Goal: Task Accomplishment & Management: Use online tool/utility

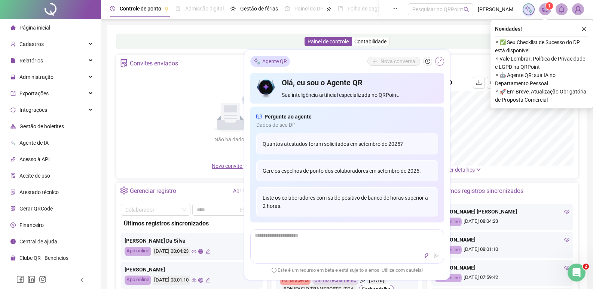
click at [438, 61] on icon "shrink" at bounding box center [439, 61] width 5 height 5
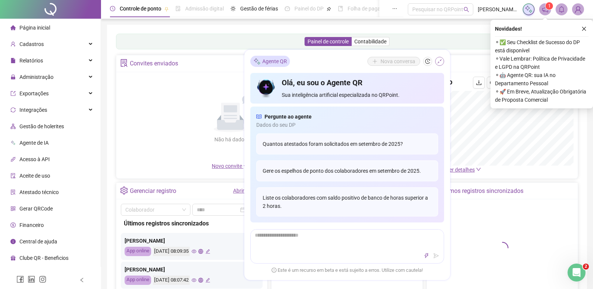
click at [441, 61] on icon "shrink" at bounding box center [439, 61] width 5 height 5
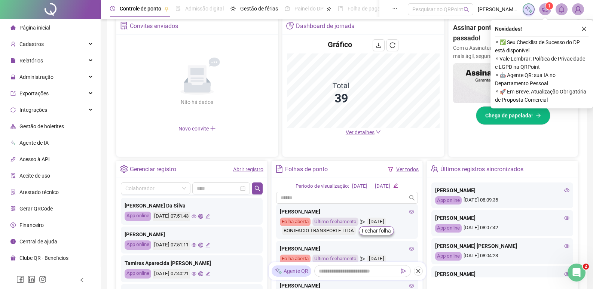
scroll to position [262, 0]
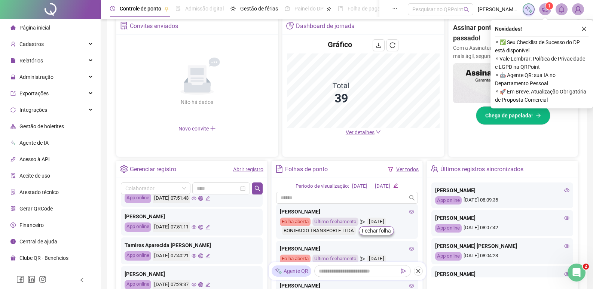
click at [408, 172] on link "Ver todos" at bounding box center [408, 170] width 22 height 6
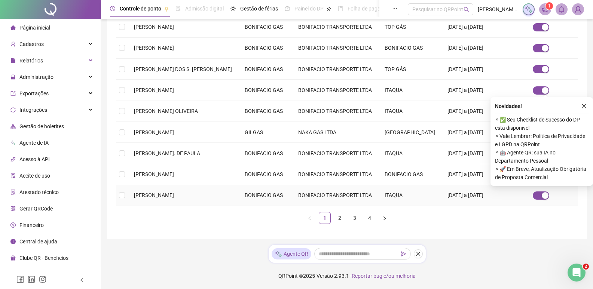
scroll to position [250, 0]
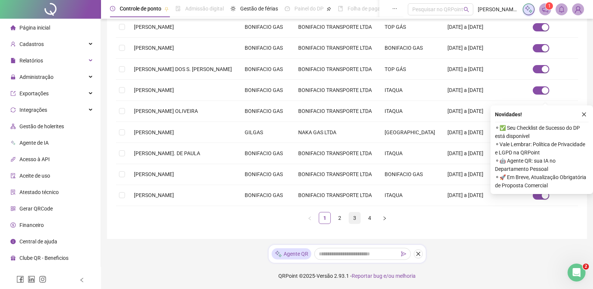
click at [352, 218] on link "3" at bounding box center [354, 218] width 11 height 11
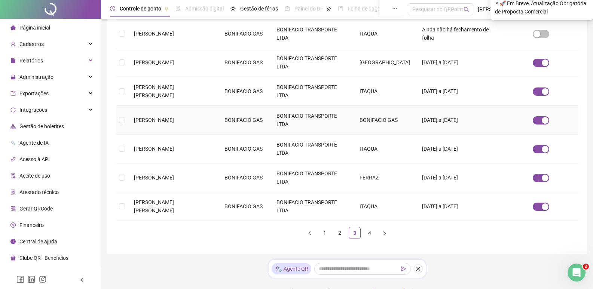
scroll to position [233, 0]
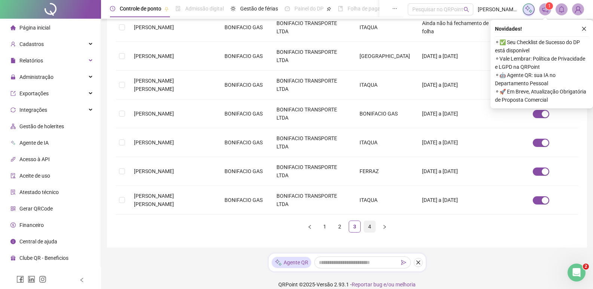
click at [370, 227] on link "4" at bounding box center [369, 226] width 11 height 11
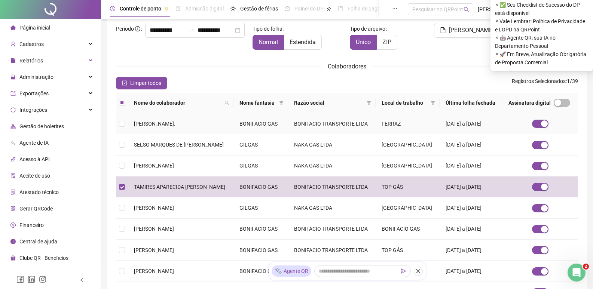
scroll to position [9, 0]
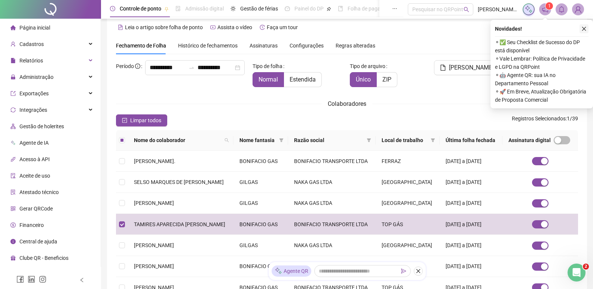
click at [585, 27] on icon "close" at bounding box center [584, 28] width 5 height 5
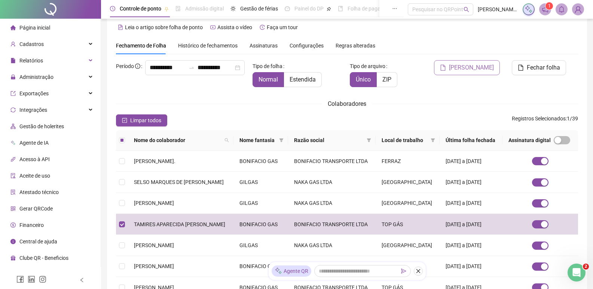
click at [472, 69] on span "Gerar espelho" at bounding box center [471, 67] width 45 height 9
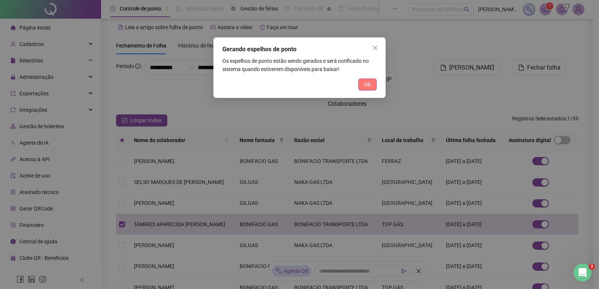
click at [372, 81] on button "Ok" at bounding box center [367, 85] width 18 height 12
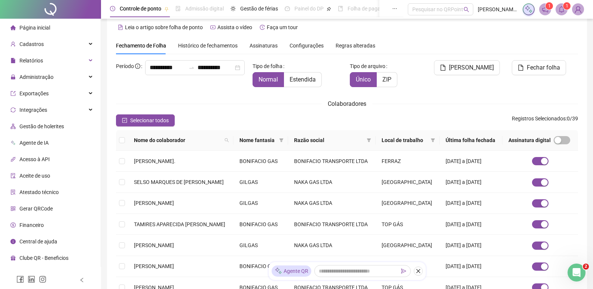
click at [559, 13] on span at bounding box center [562, 9] width 12 height 12
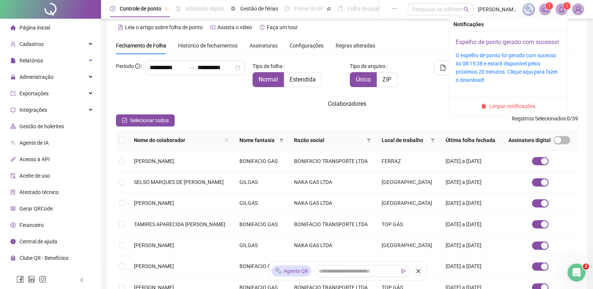
click at [480, 41] on link "Espelho de ponto gerado com sucesso!" at bounding box center [507, 42] width 103 height 7
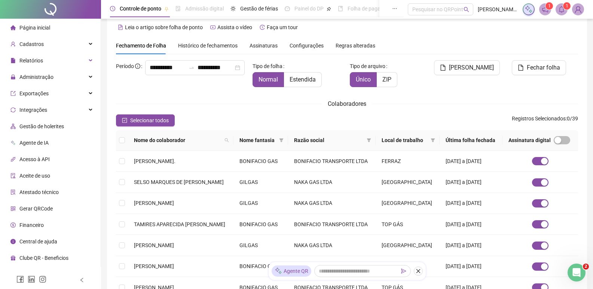
click at [564, 12] on icon "bell" at bounding box center [561, 9] width 5 height 7
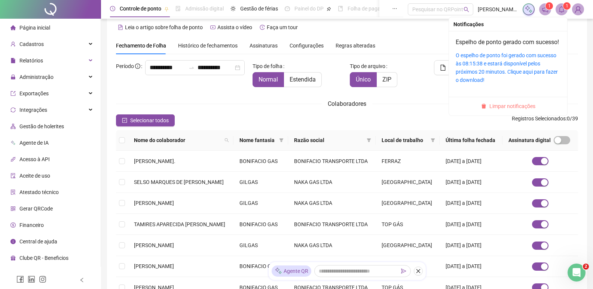
click at [512, 110] on span "Limpar notificações" at bounding box center [513, 106] width 46 height 8
